Goal: Task Accomplishment & Management: Manage account settings

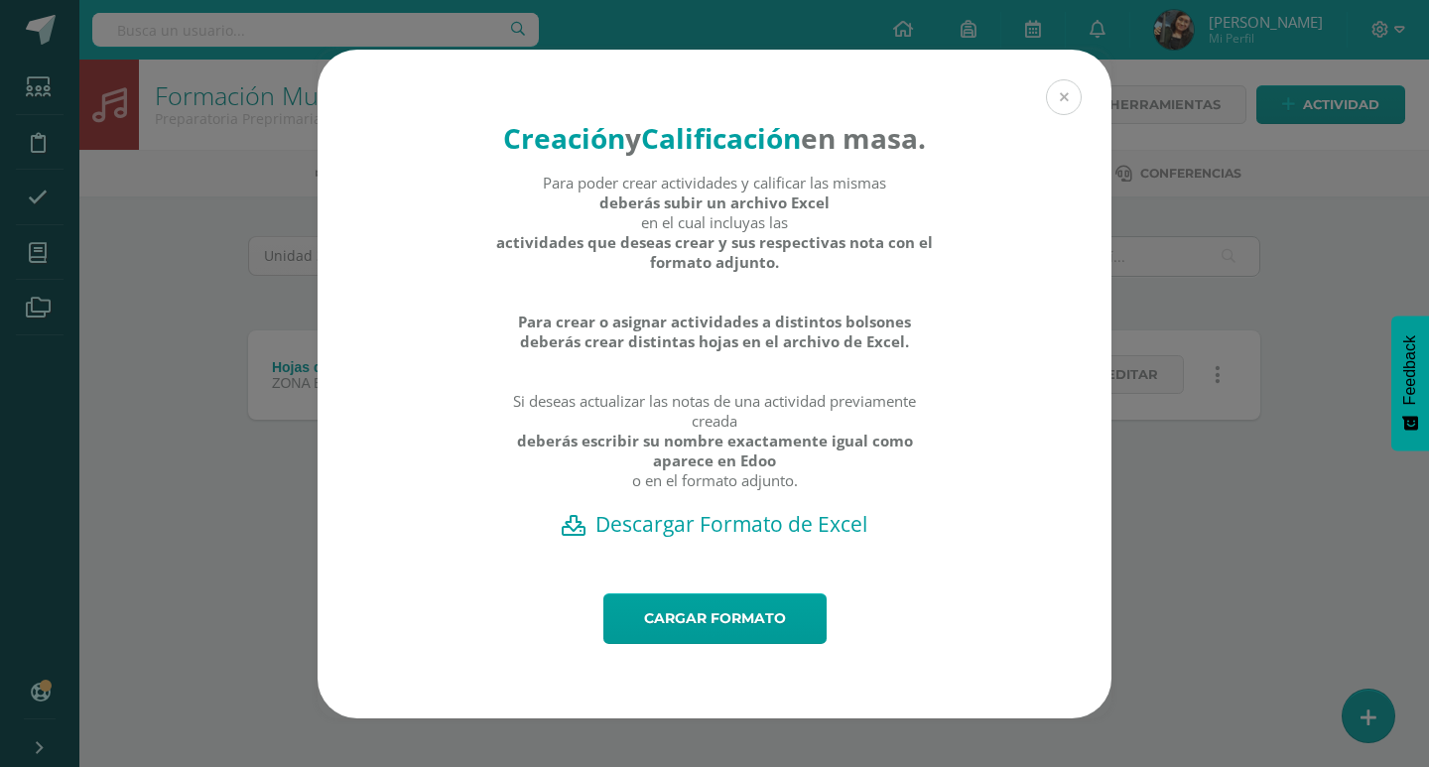
click at [1070, 79] on button at bounding box center [1064, 97] width 36 height 36
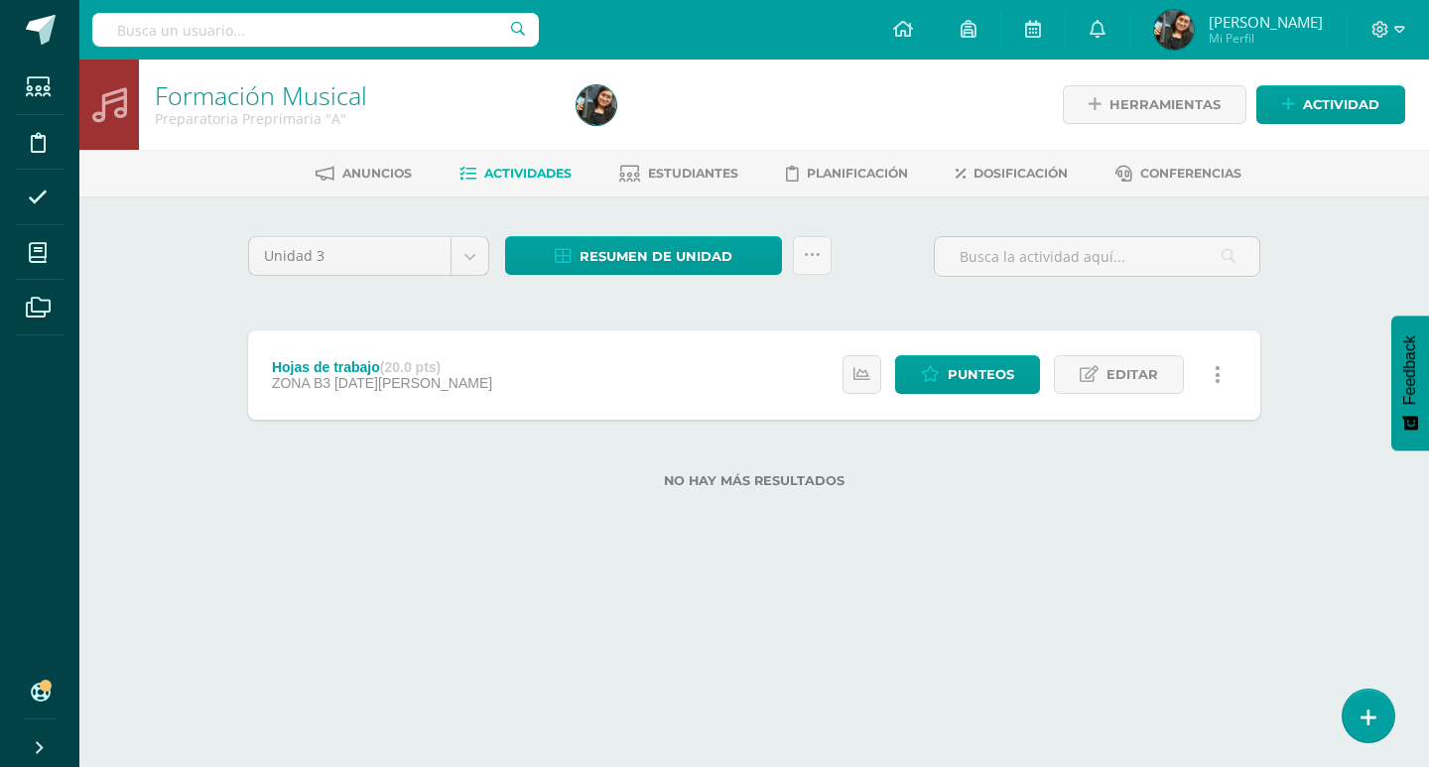
drag, startPoint x: 555, startPoint y: 332, endPoint x: 512, endPoint y: 322, distance: 44.0
click at [544, 331] on div "Hojas de trabajo (20.0 pts) ZONA B3 13 de Agosto Estatus de Actividad: 11 Estud…" at bounding box center [754, 374] width 1012 height 89
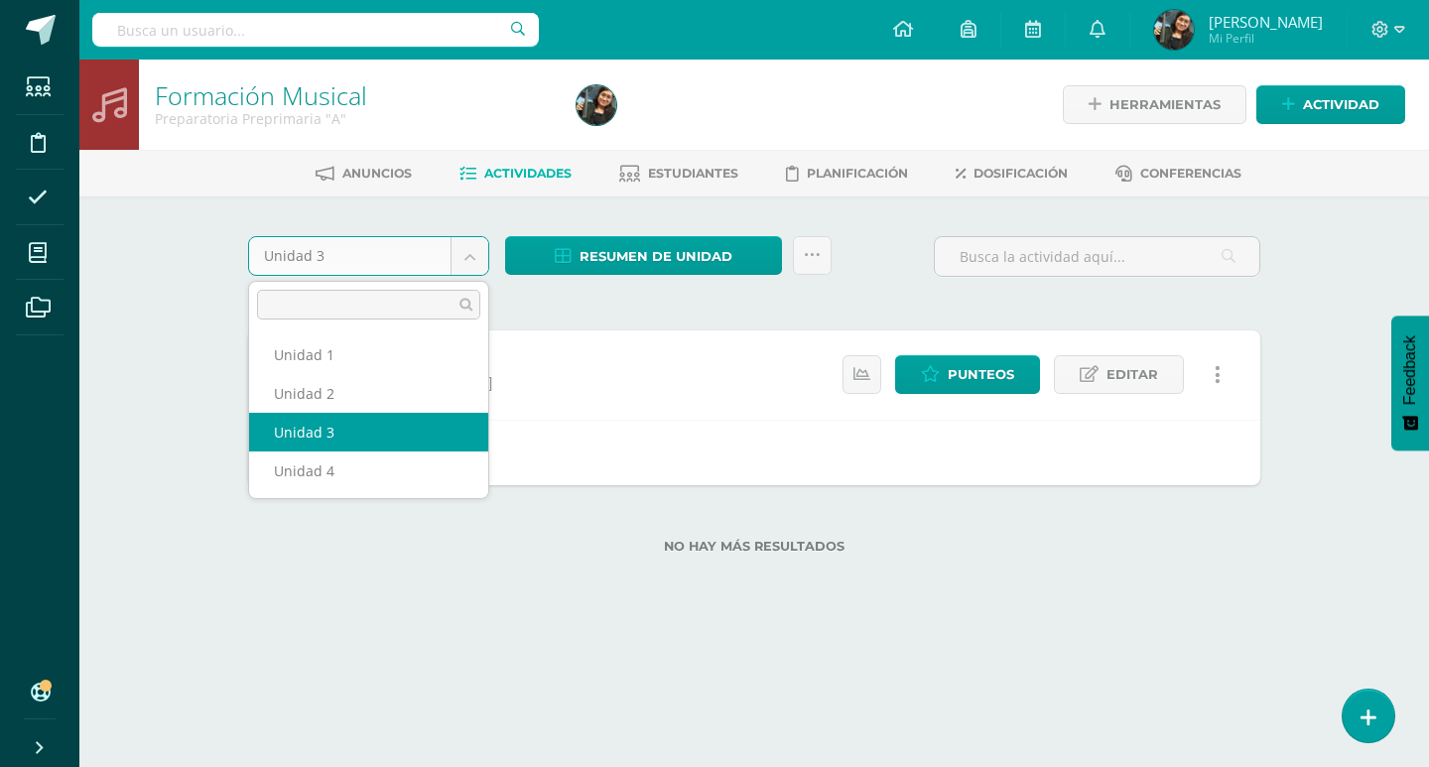
click at [474, 264] on body "Tarea asignada exitosamente Estudiantes Disciplina Asistencia Mis cursos Archiv…" at bounding box center [714, 308] width 1429 height 617
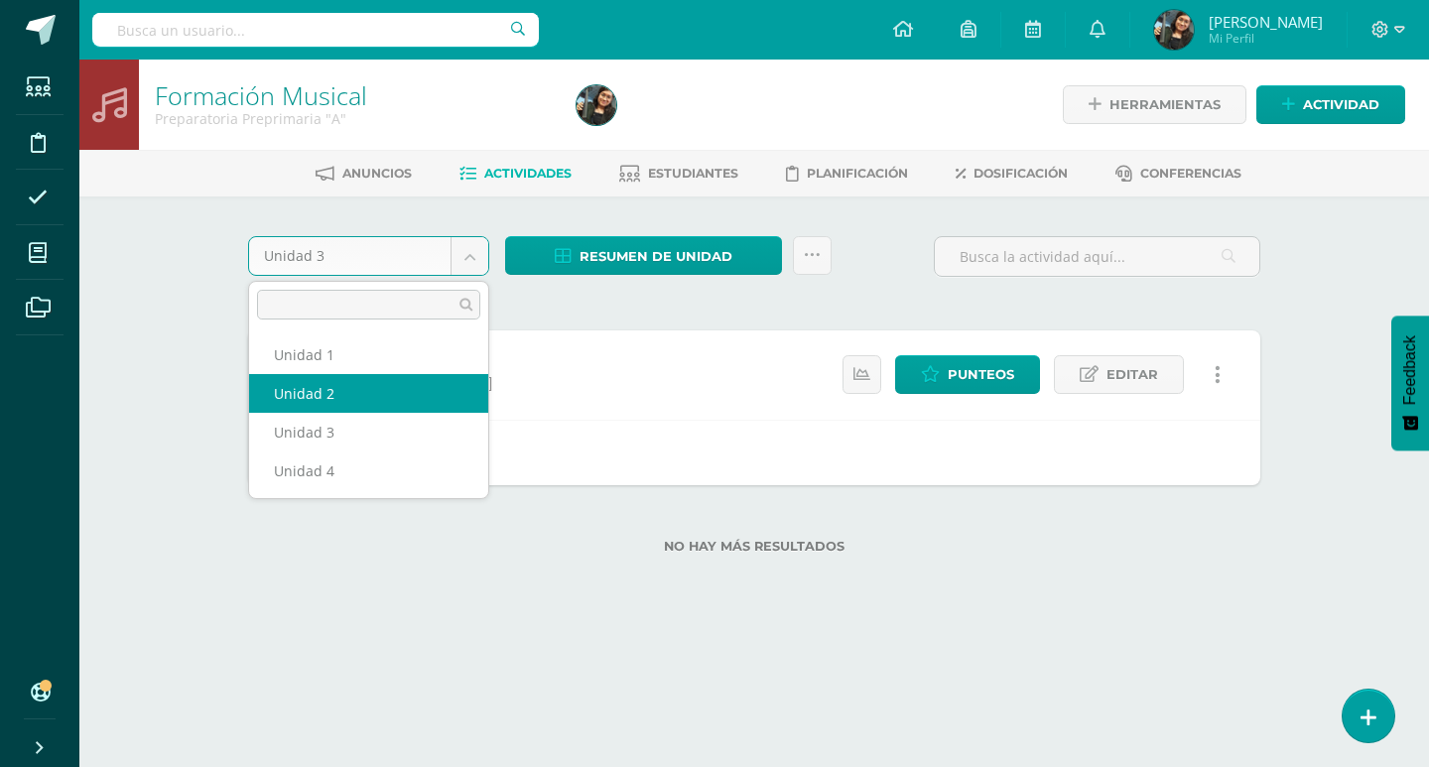
select select "Unidad 2"
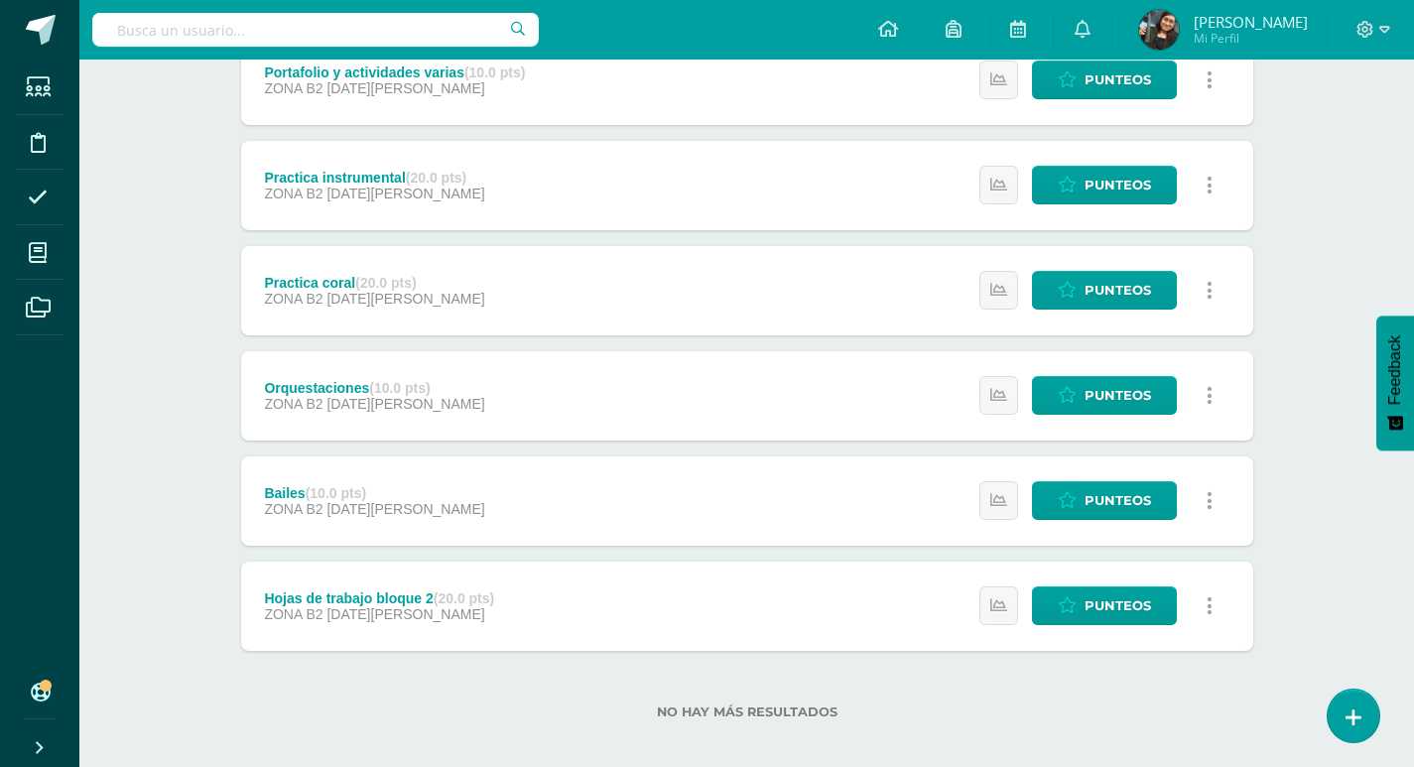
scroll to position [489, 0]
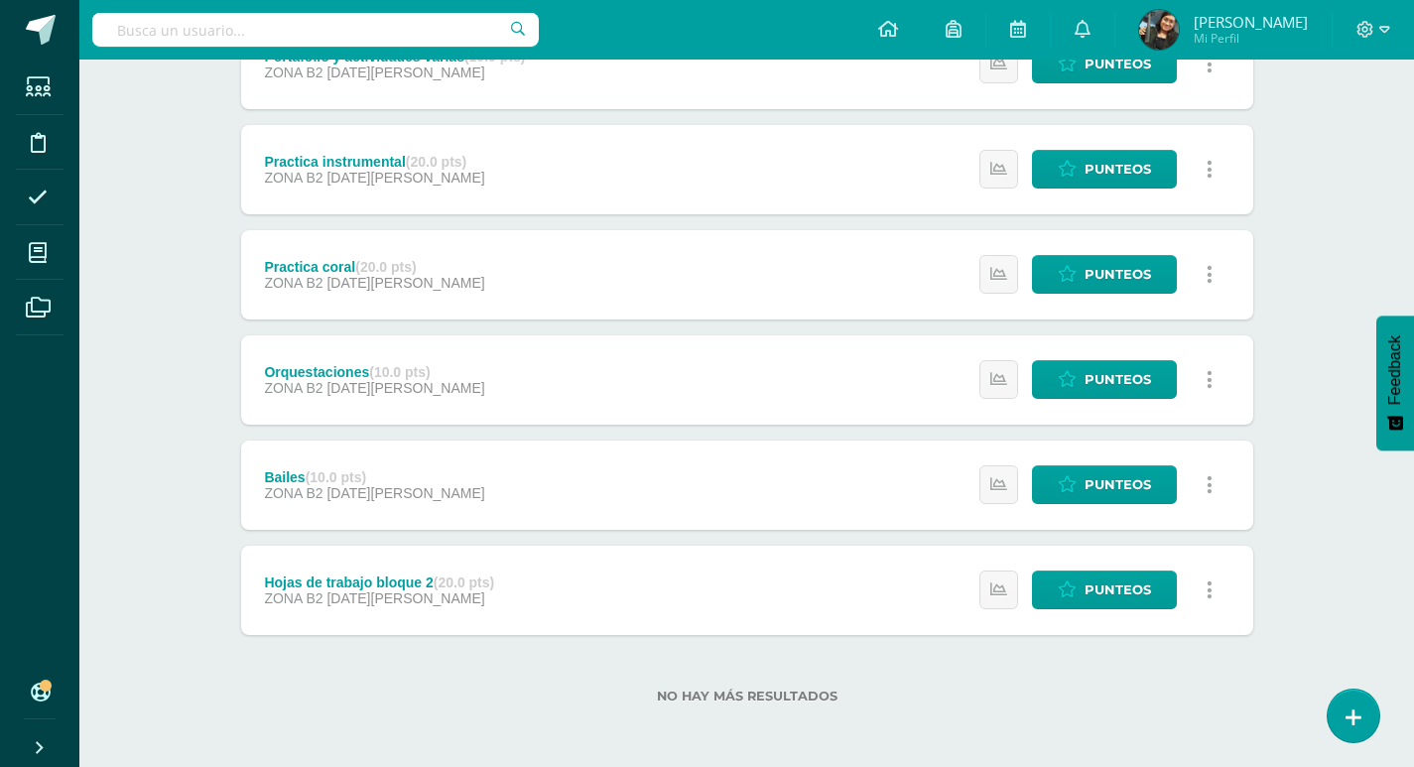
click at [87, 529] on div "Formación Musical Preparatoria Preprimaria "A" Herramientas Detalle de asistenc…" at bounding box center [746, 168] width 1335 height 1197
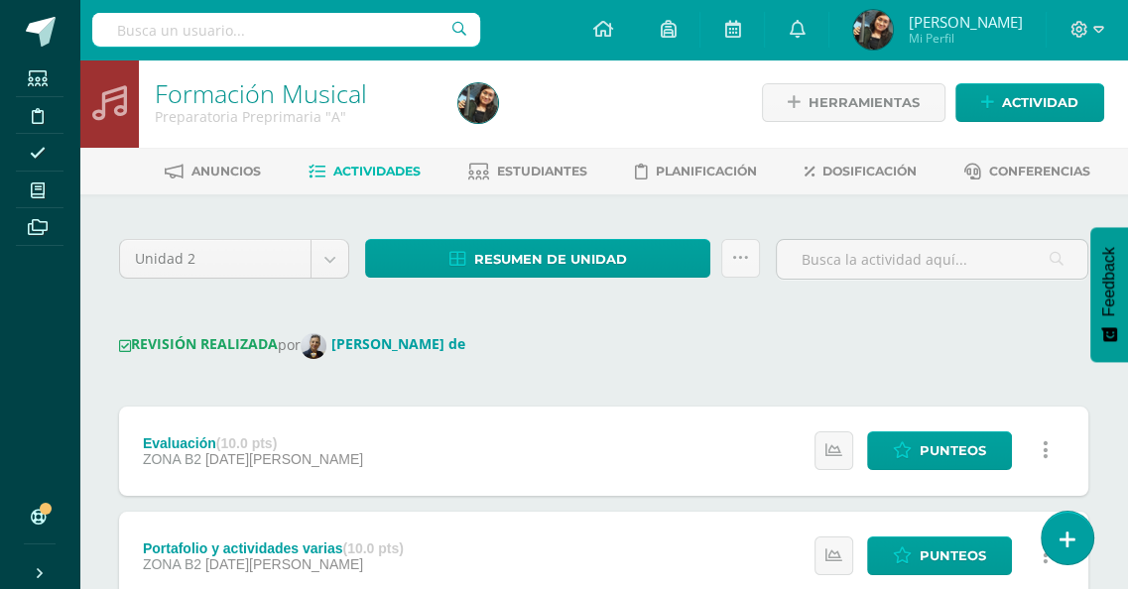
scroll to position [0, 0]
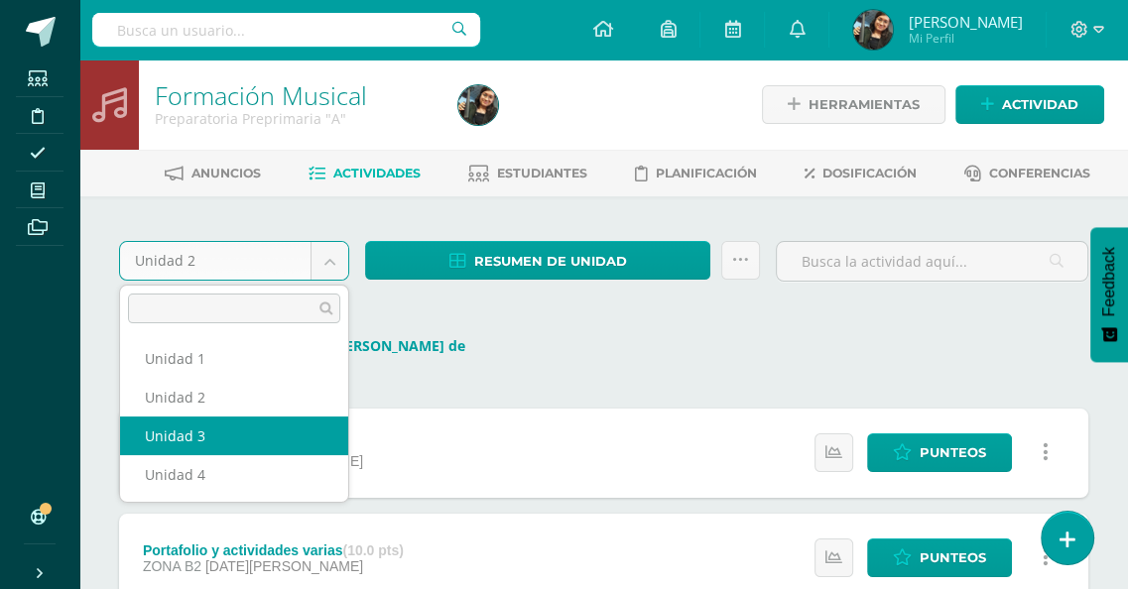
select select "Unidad 3"
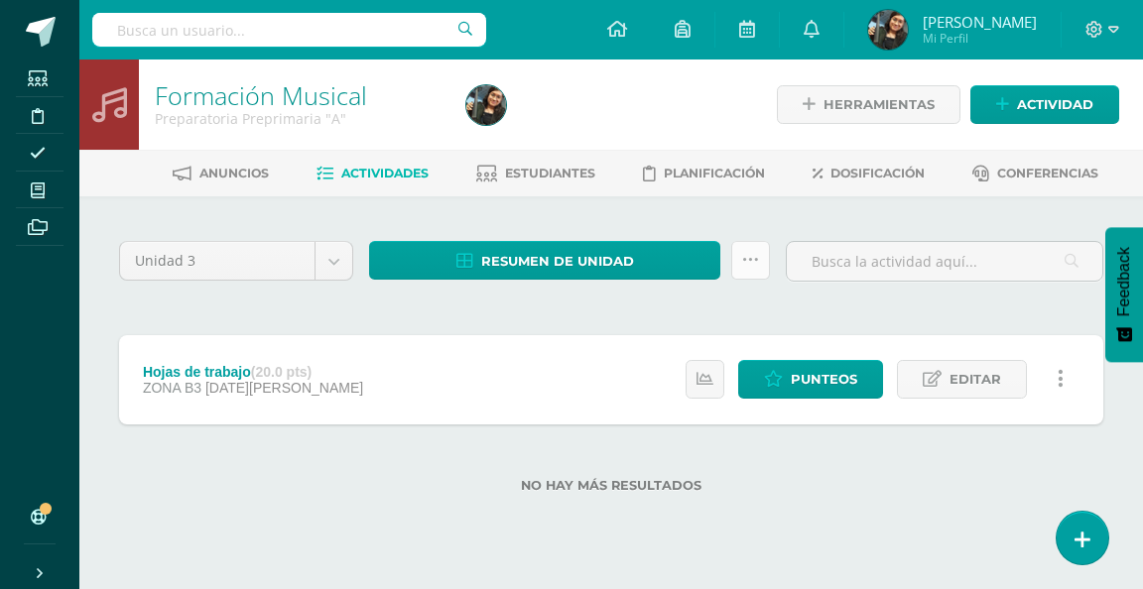
click at [754, 250] on link at bounding box center [750, 260] width 39 height 39
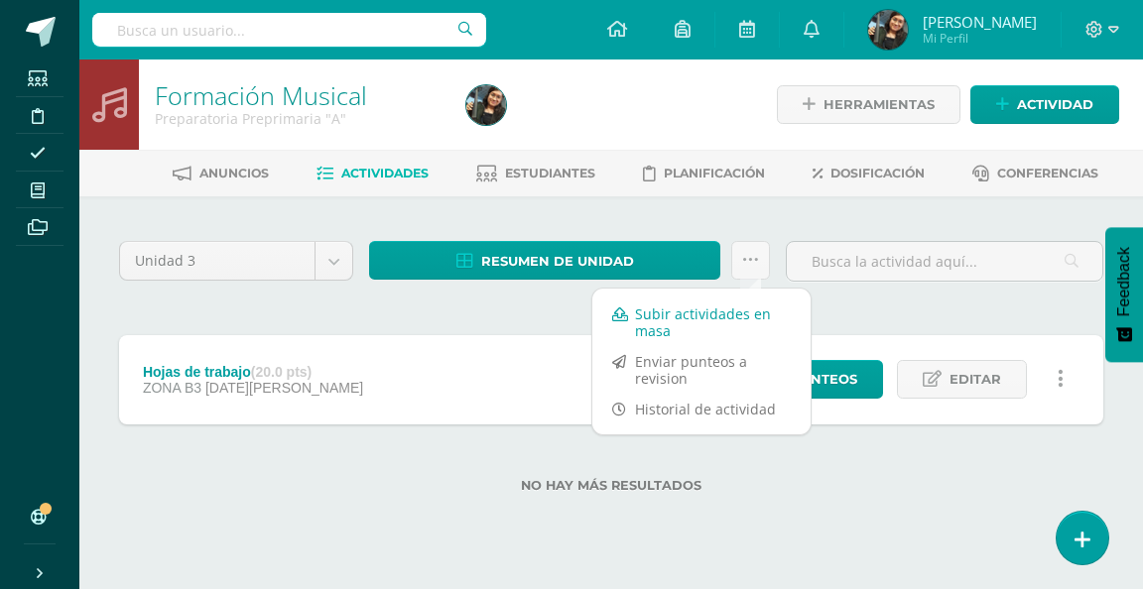
click at [716, 311] on link "Subir actividades en masa" at bounding box center [701, 323] width 218 height 48
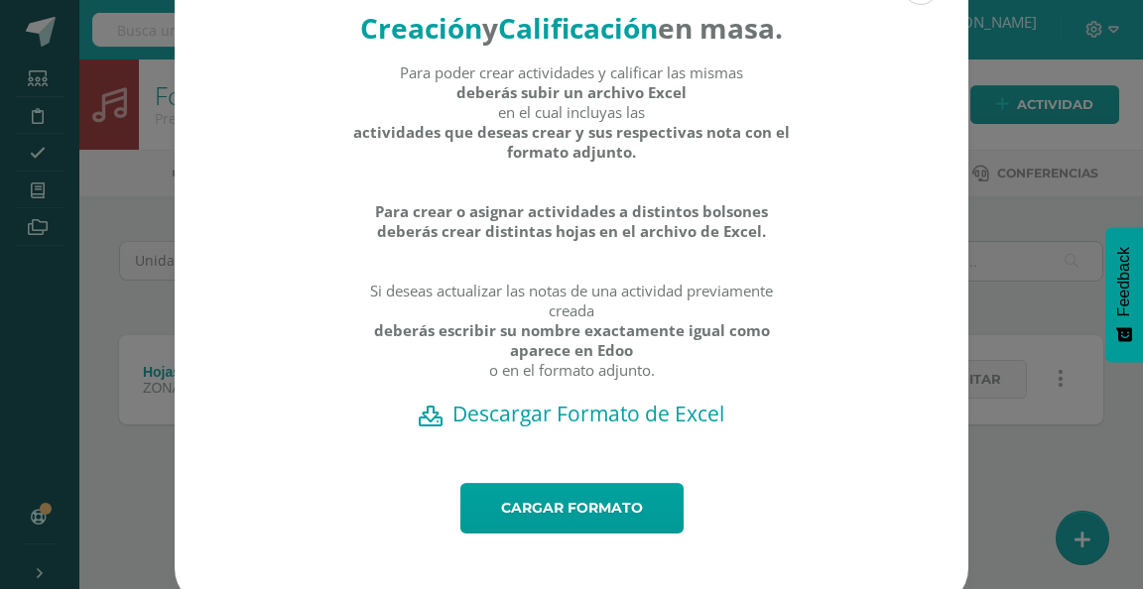
scroll to position [117, 0]
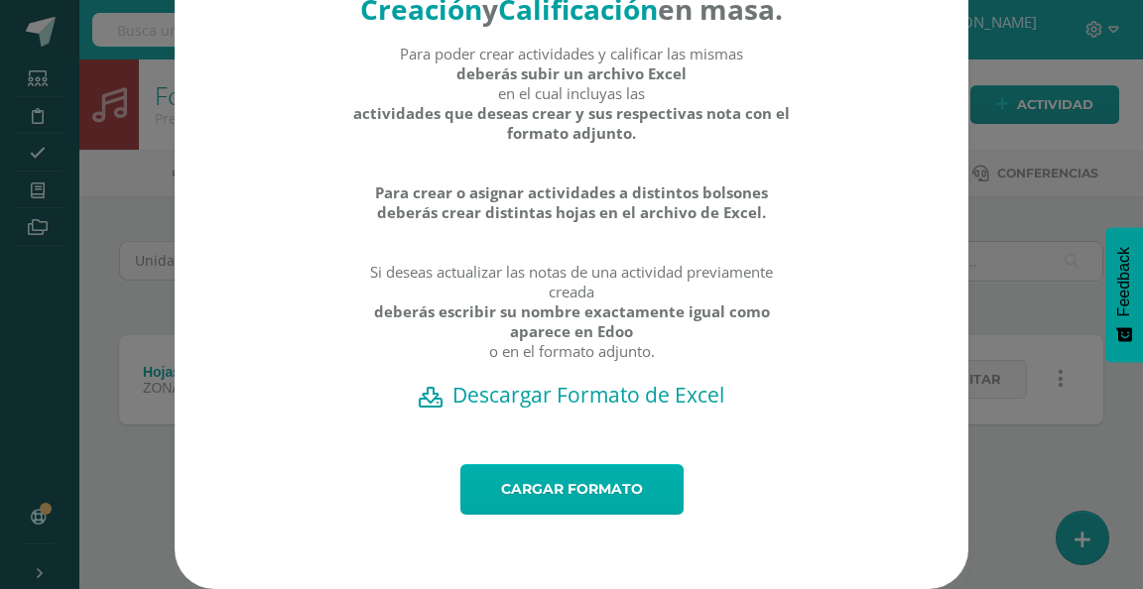
click at [584, 492] on link "Cargar formato" at bounding box center [571, 489] width 223 height 51
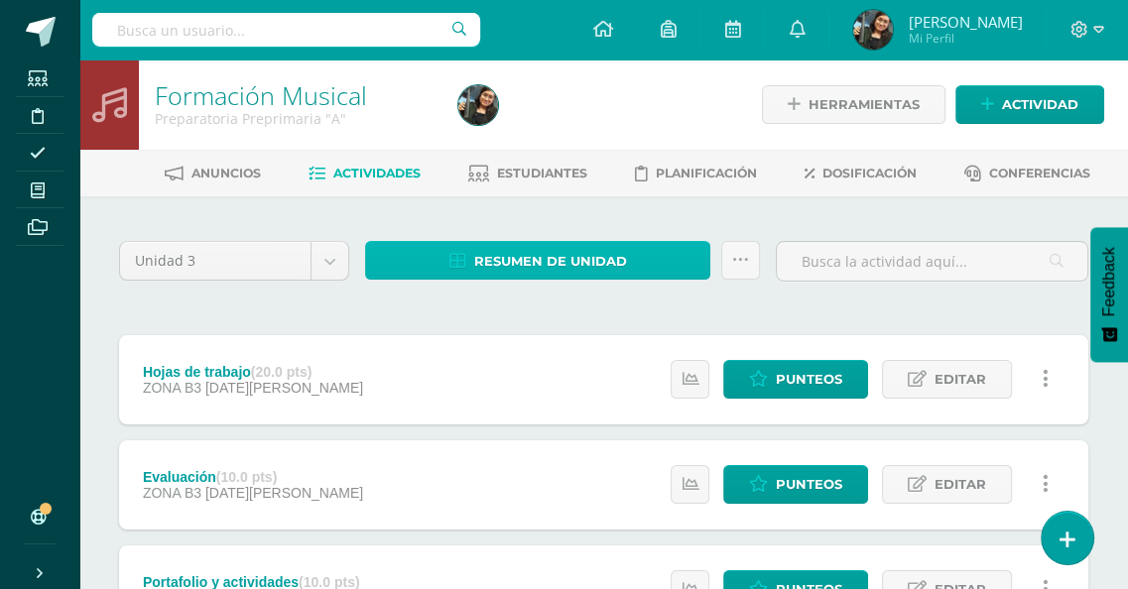
click at [585, 266] on span "Resumen de unidad" at bounding box center [550, 261] width 153 height 37
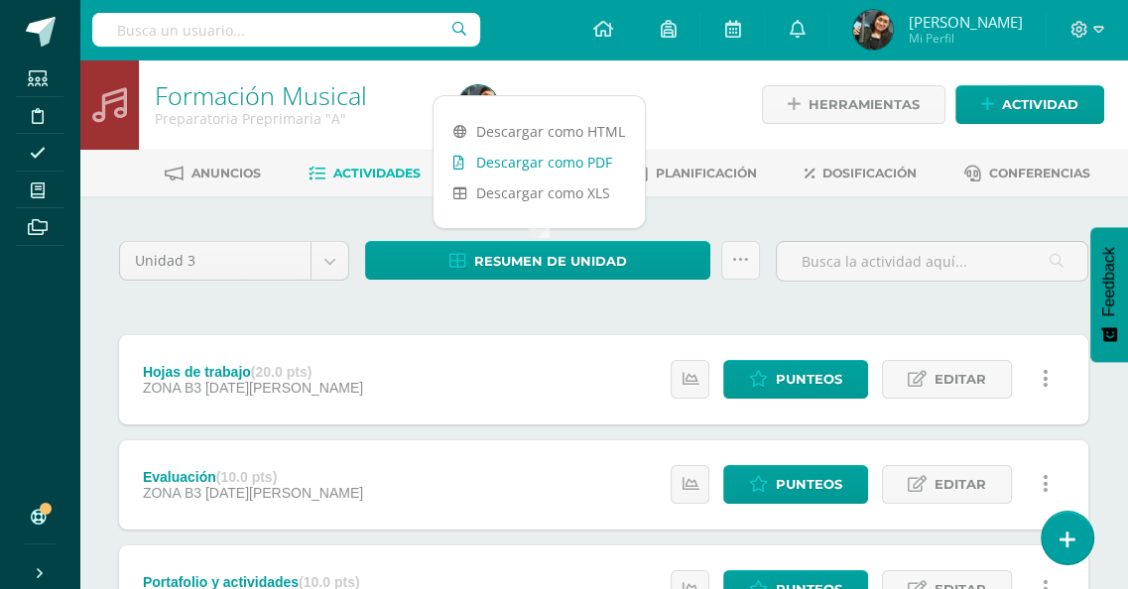
click at [584, 164] on link "Descargar como PDF" at bounding box center [539, 162] width 211 height 31
click at [941, 377] on span "Editar" at bounding box center [961, 379] width 52 height 37
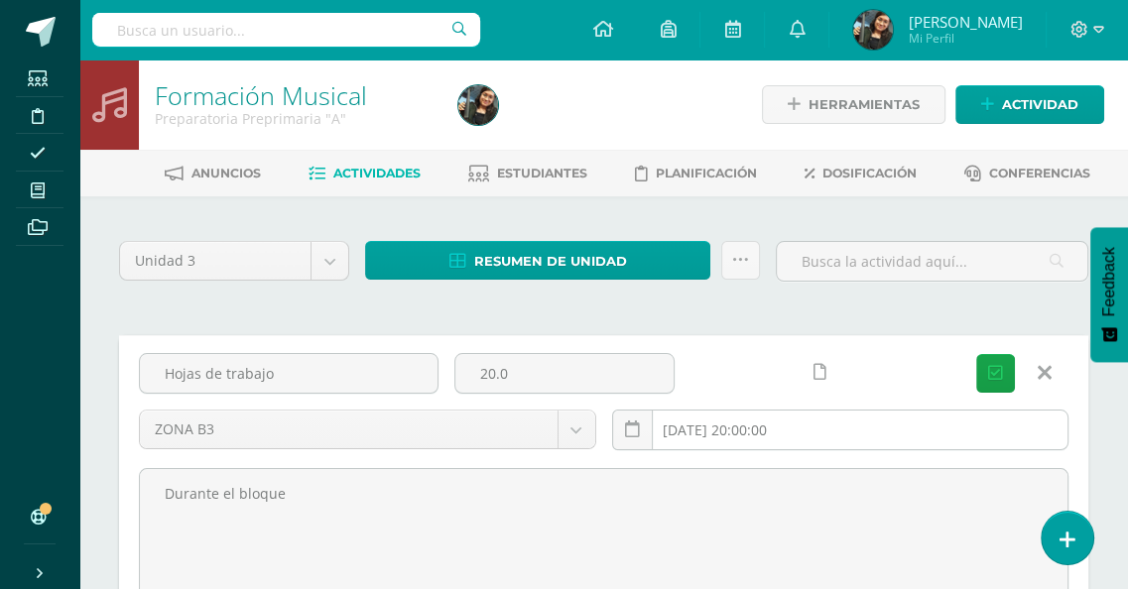
click at [711, 430] on input "[DATE] 20:00:00" at bounding box center [840, 430] width 455 height 39
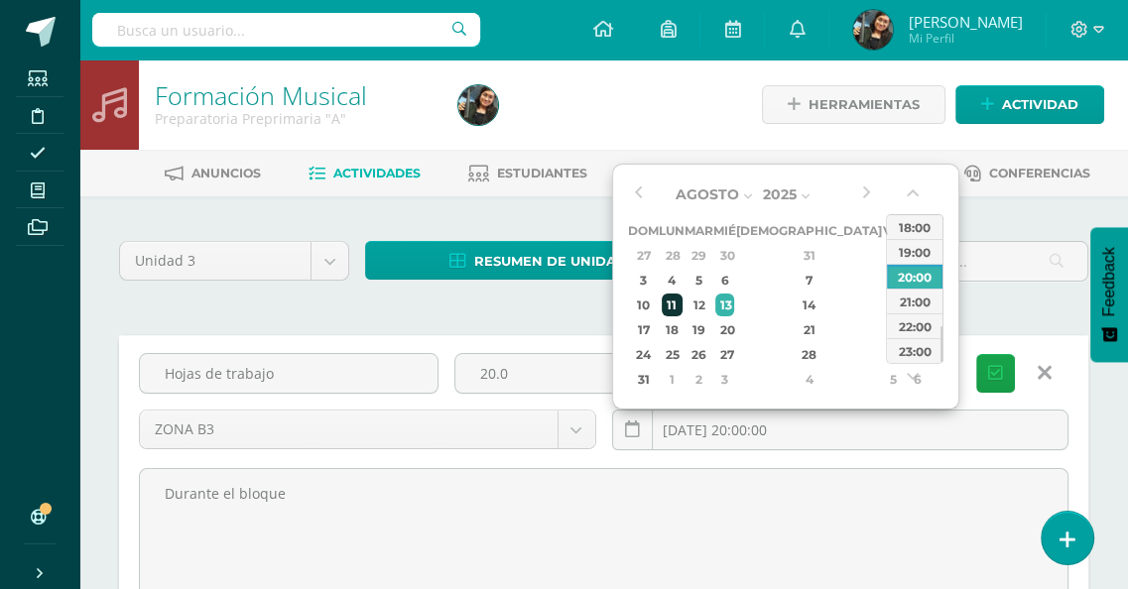
click at [683, 304] on div "11" at bounding box center [672, 305] width 21 height 23
type input "2025-08-11 20:00"
click at [989, 378] on icon "submit" at bounding box center [995, 373] width 15 height 17
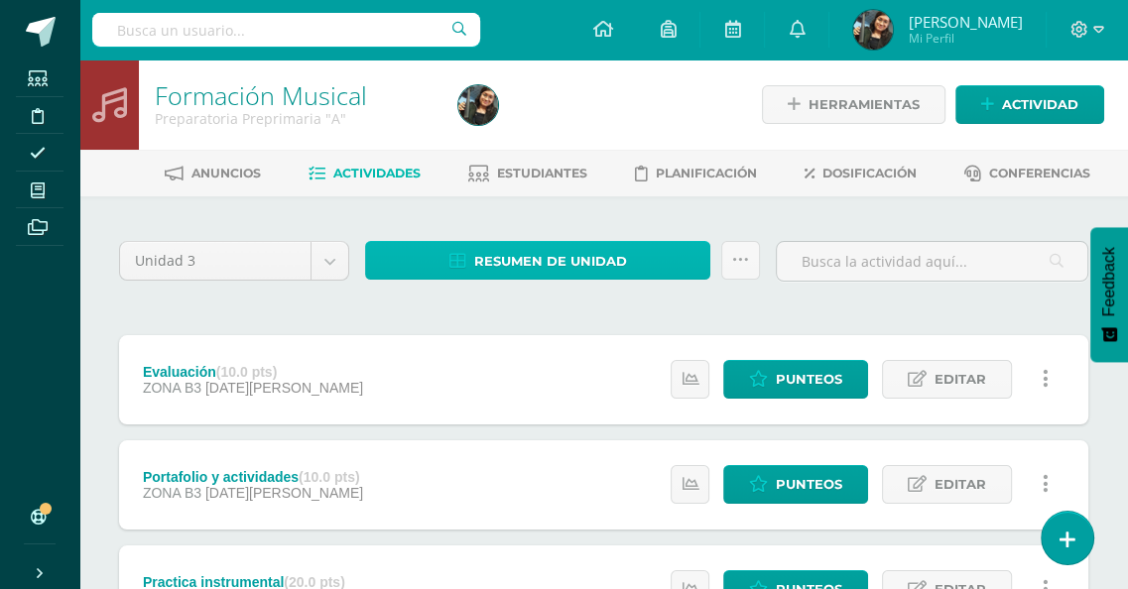
click at [638, 257] on link "Resumen de unidad" at bounding box center [537, 260] width 345 height 39
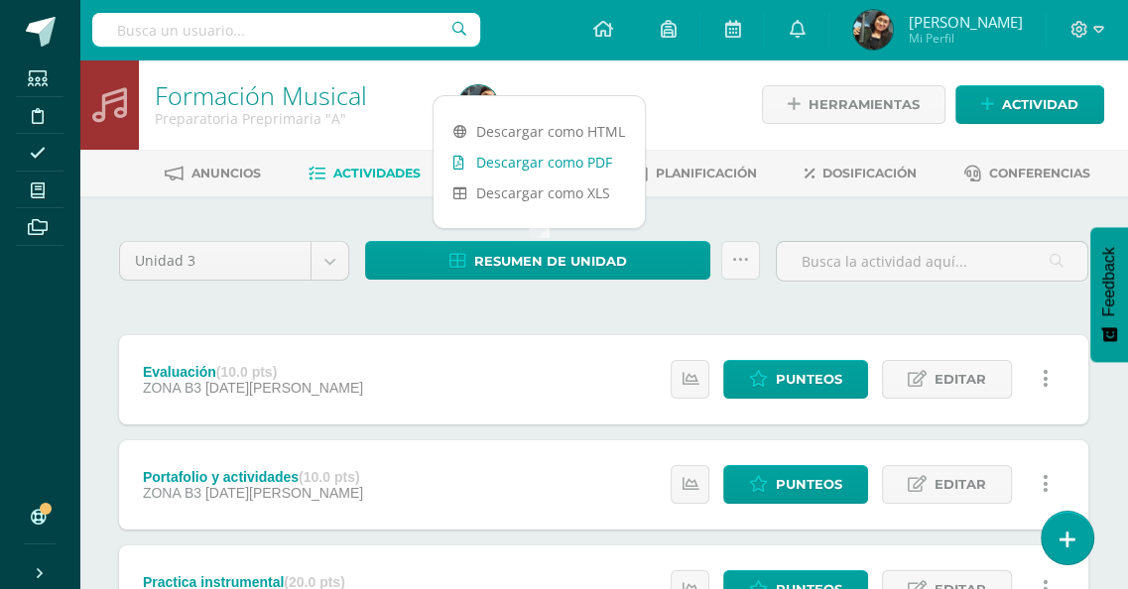
click at [543, 160] on link "Descargar como PDF" at bounding box center [539, 162] width 211 height 31
click at [742, 261] on icon at bounding box center [740, 260] width 17 height 17
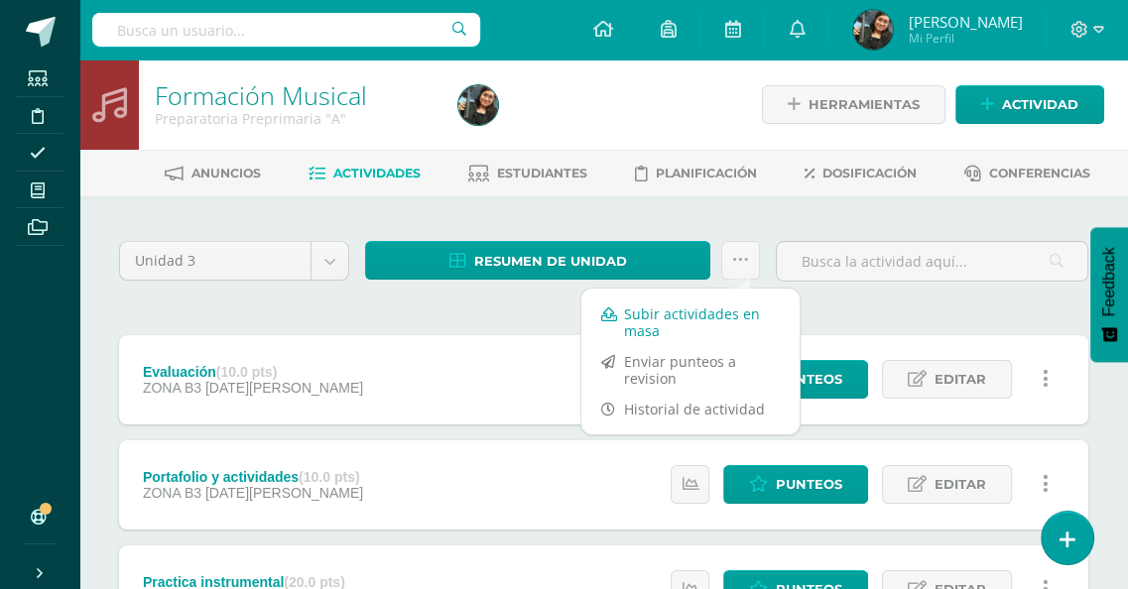
click at [718, 323] on link "Subir actividades en masa" at bounding box center [691, 323] width 218 height 48
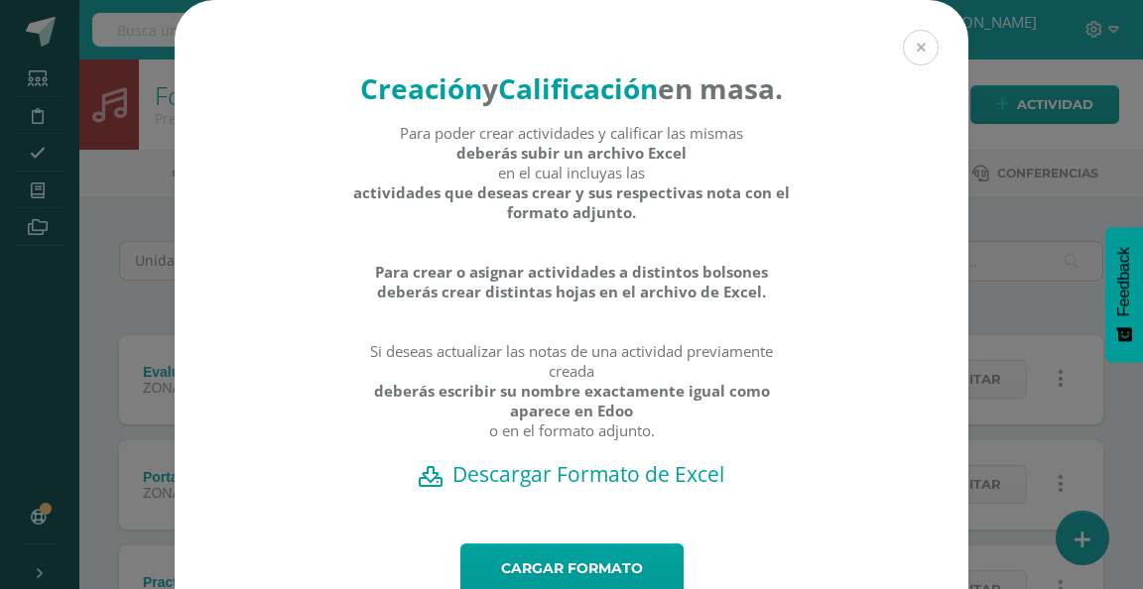
click at [908, 41] on button at bounding box center [921, 48] width 36 height 36
